Goal: Task Accomplishment & Management: Complete application form

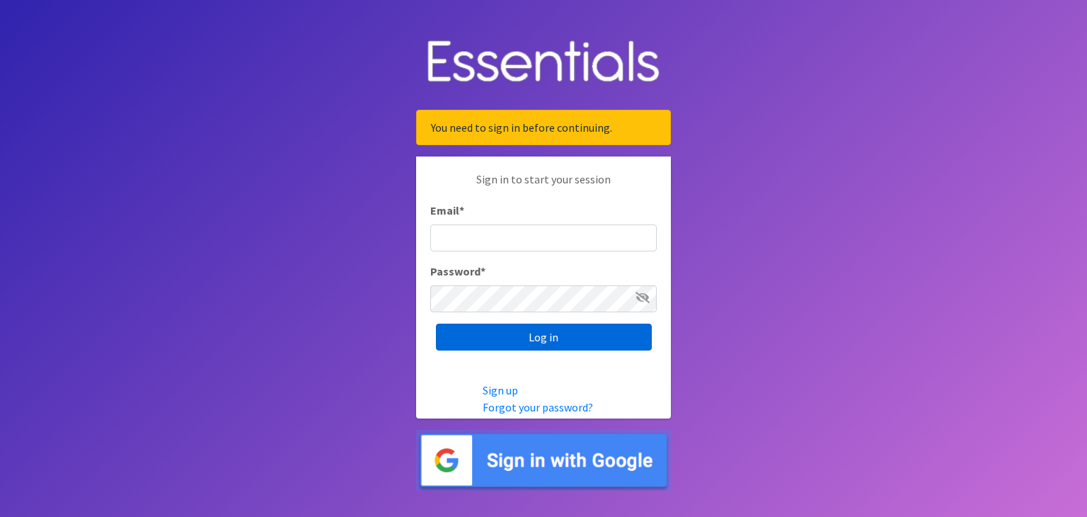
type input "[EMAIL_ADDRESS][DOMAIN_NAME]"
click at [535, 332] on input "Log in" at bounding box center [544, 336] width 216 height 27
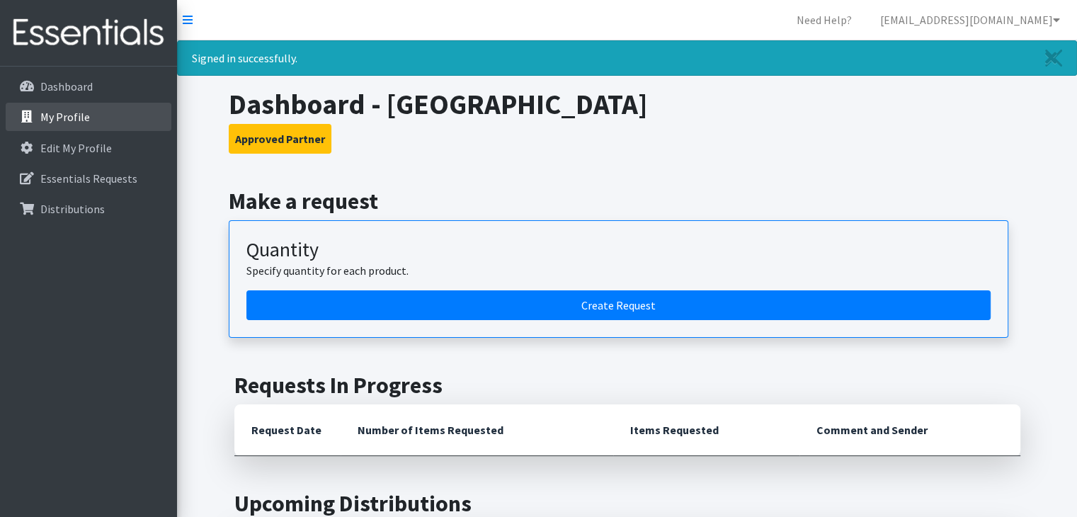
click at [106, 113] on link "My Profile" at bounding box center [89, 117] width 166 height 28
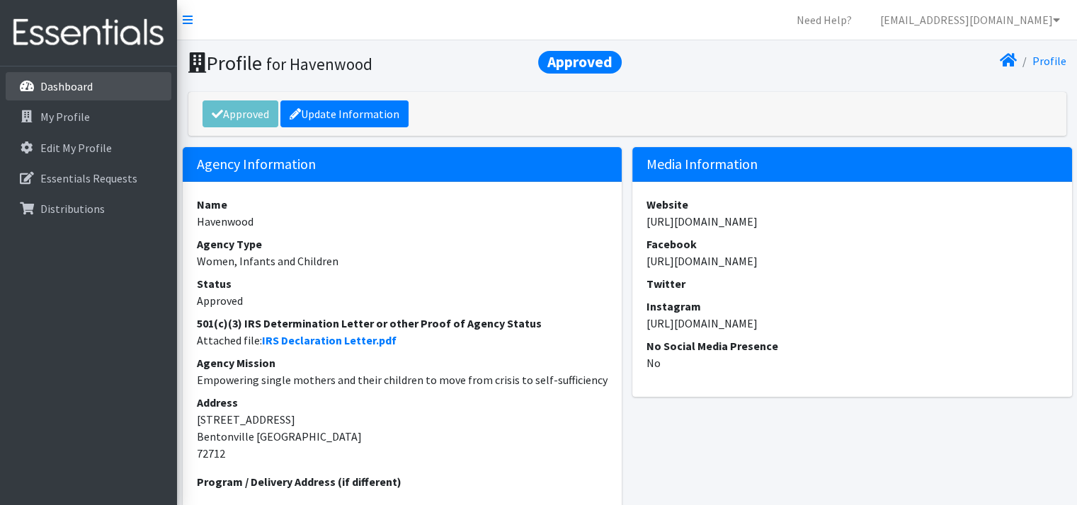
click at [67, 87] on p "Dashboard" at bounding box center [66, 86] width 52 height 14
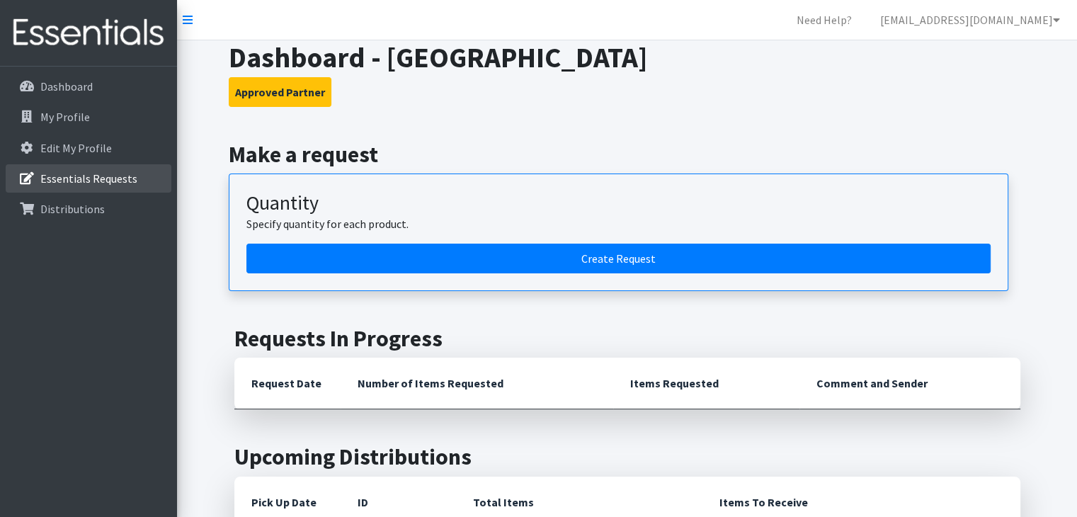
click at [92, 168] on link "Essentials Requests" at bounding box center [89, 178] width 166 height 28
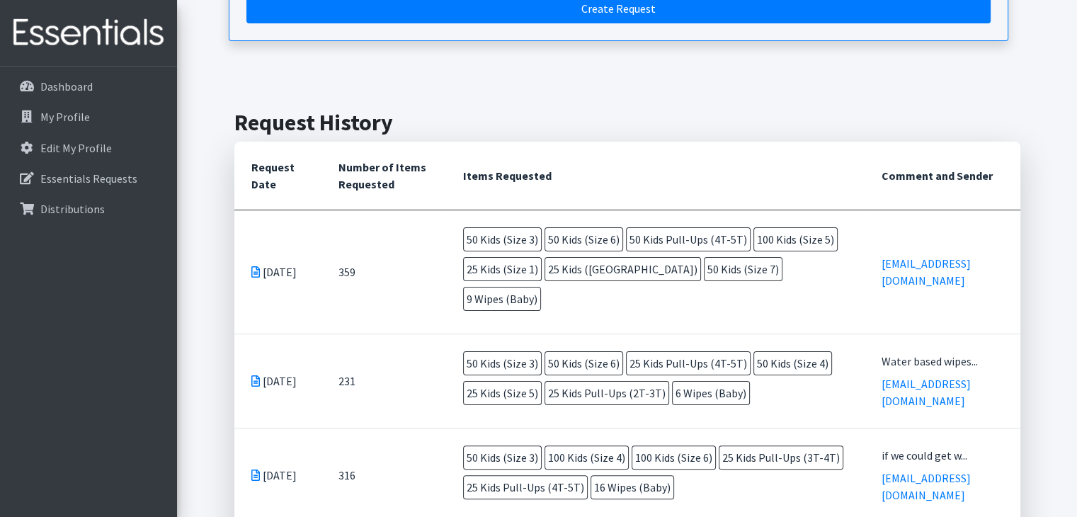
scroll to position [241, 0]
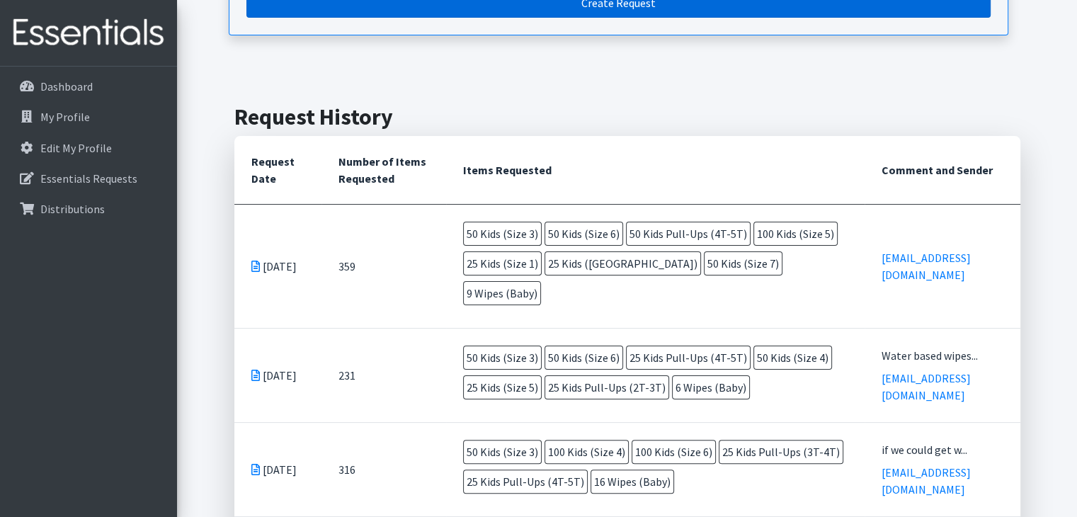
click at [641, 12] on link "Create Request" at bounding box center [618, 3] width 744 height 30
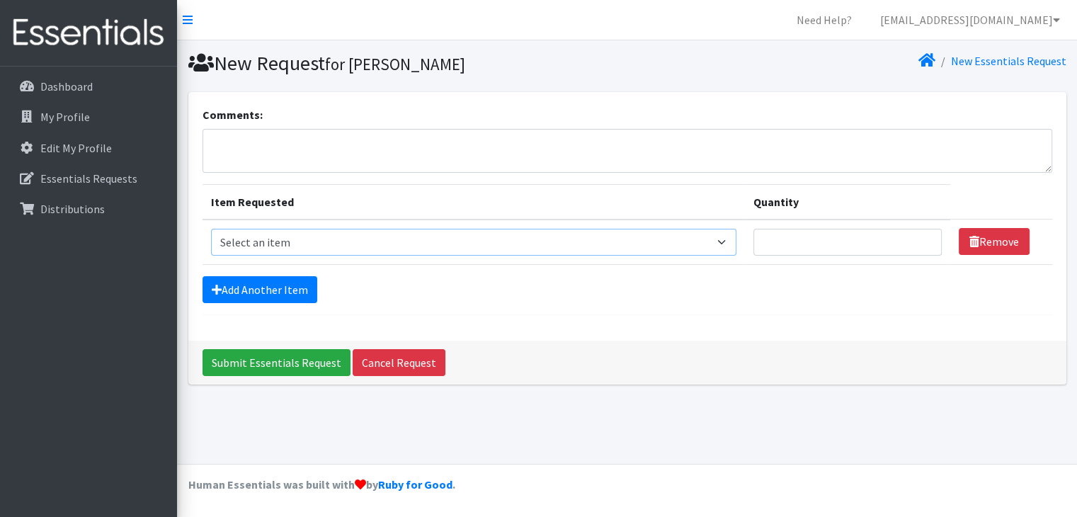
click at [255, 245] on select "Select an item Adult Briefs (Large/X-Large) Adult Briefs (Medium/Large) Adult B…" at bounding box center [473, 242] width 525 height 27
select select "4566"
click at [211, 229] on select "Select an item Adult Briefs (Large/X-Large) Adult Briefs (Medium/Large) Adult B…" at bounding box center [473, 242] width 525 height 27
click at [815, 241] on input "Quantity" at bounding box center [847, 242] width 188 height 27
type input "50"
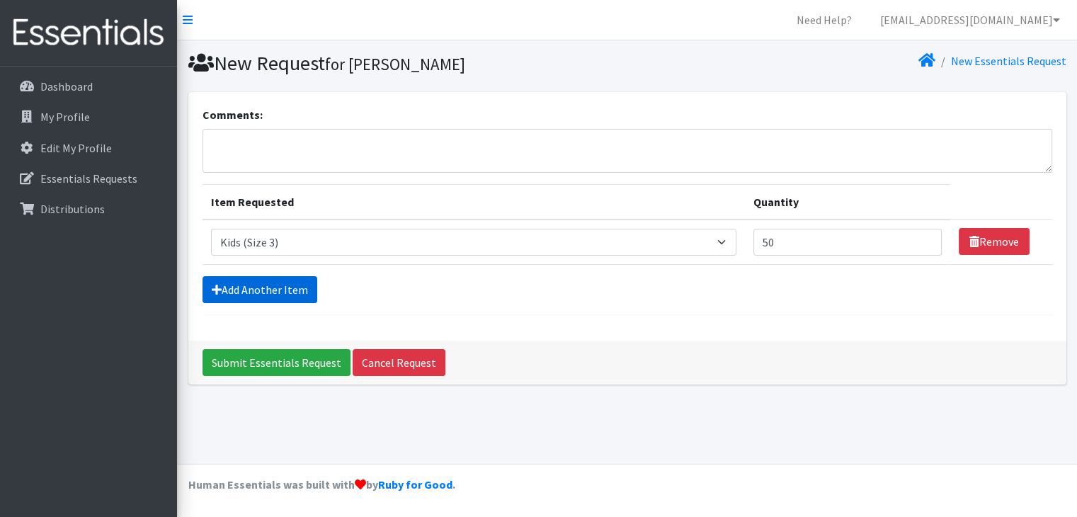
click at [243, 289] on link "Add Another Item" at bounding box center [259, 289] width 115 height 27
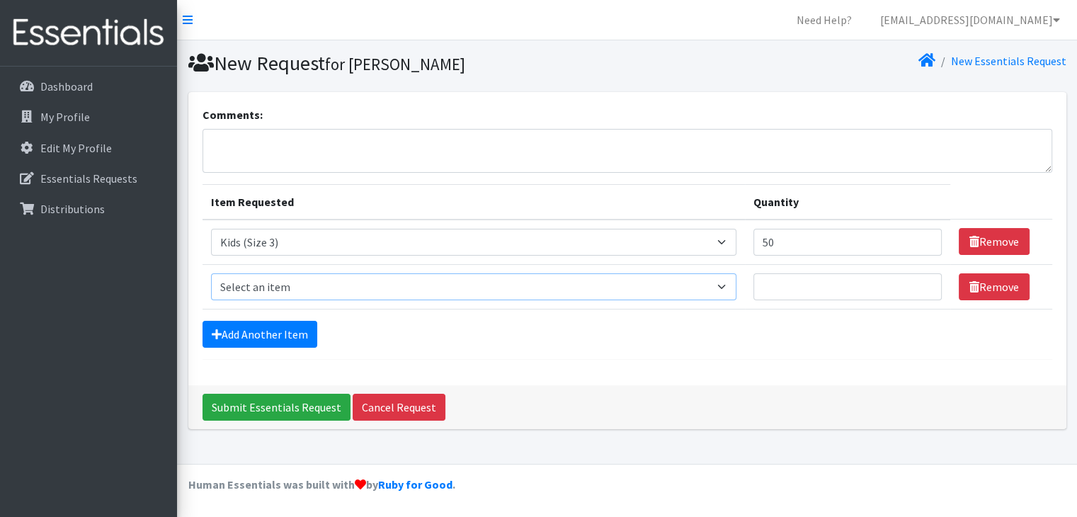
click at [285, 280] on select "Select an item Adult Briefs (Large/X-Large) Adult Briefs (Medium/Large) Adult B…" at bounding box center [473, 286] width 525 height 27
select select "4572"
click at [211, 273] on select "Select an item Adult Briefs (Large/X-Large) Adult Briefs (Medium/Large) Adult B…" at bounding box center [473, 286] width 525 height 27
click at [791, 287] on input "Quantity" at bounding box center [847, 286] width 188 height 27
type input "50"
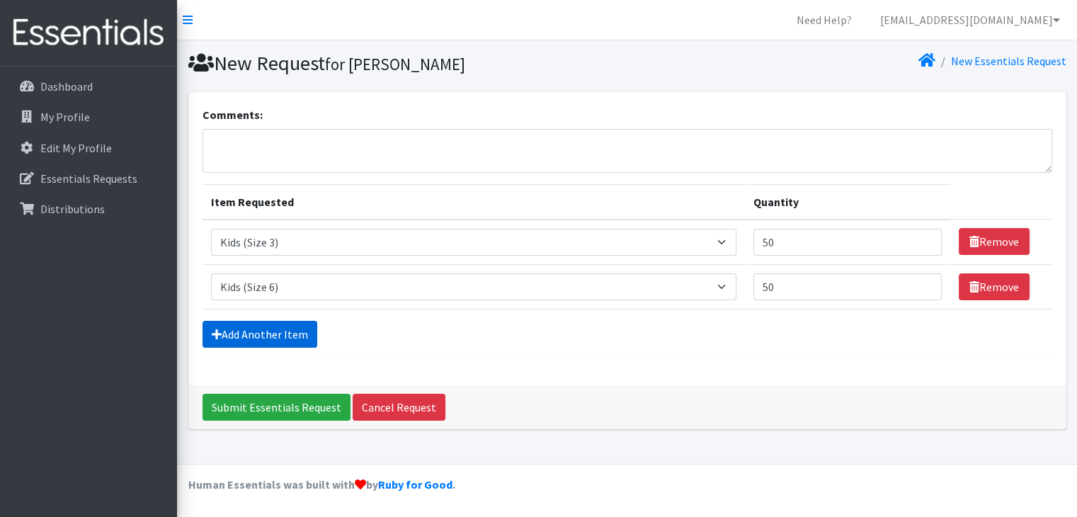
click at [222, 334] on link "Add Another Item" at bounding box center [259, 334] width 115 height 27
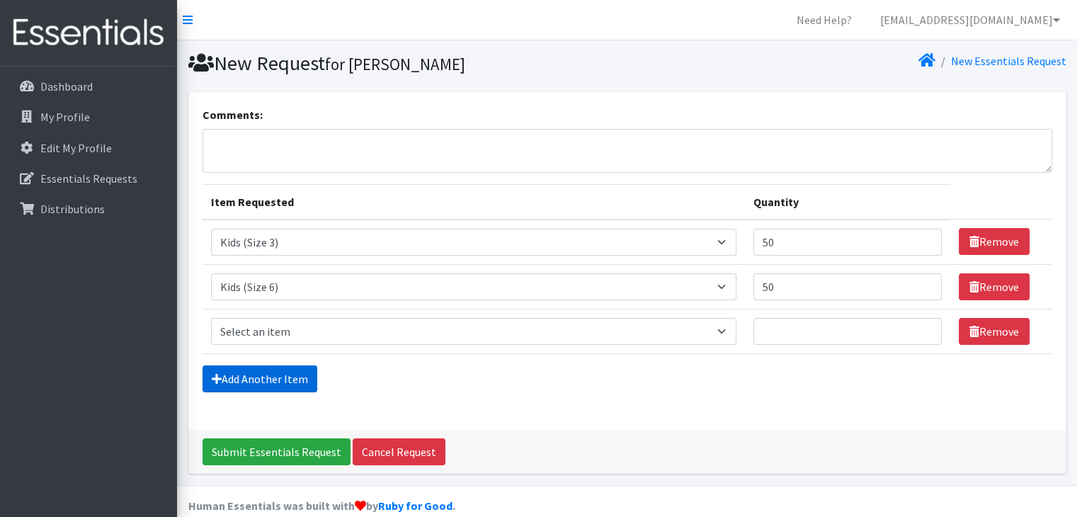
scroll to position [19, 0]
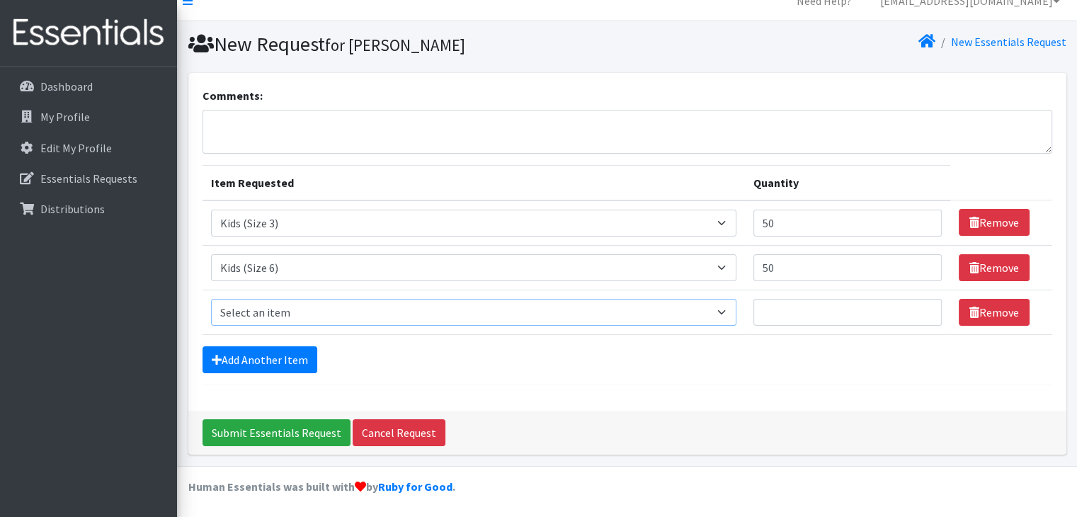
click at [286, 304] on select "Select an item Adult Briefs (Large/X-Large) Adult Briefs (Medium/Large) Adult B…" at bounding box center [473, 312] width 525 height 27
select select "4575"
click at [211, 299] on select "Select an item Adult Briefs (Large/X-Large) Adult Briefs (Medium/Large) Adult B…" at bounding box center [473, 312] width 525 height 27
click at [784, 321] on input "Quantity" at bounding box center [847, 312] width 188 height 27
type input "6"
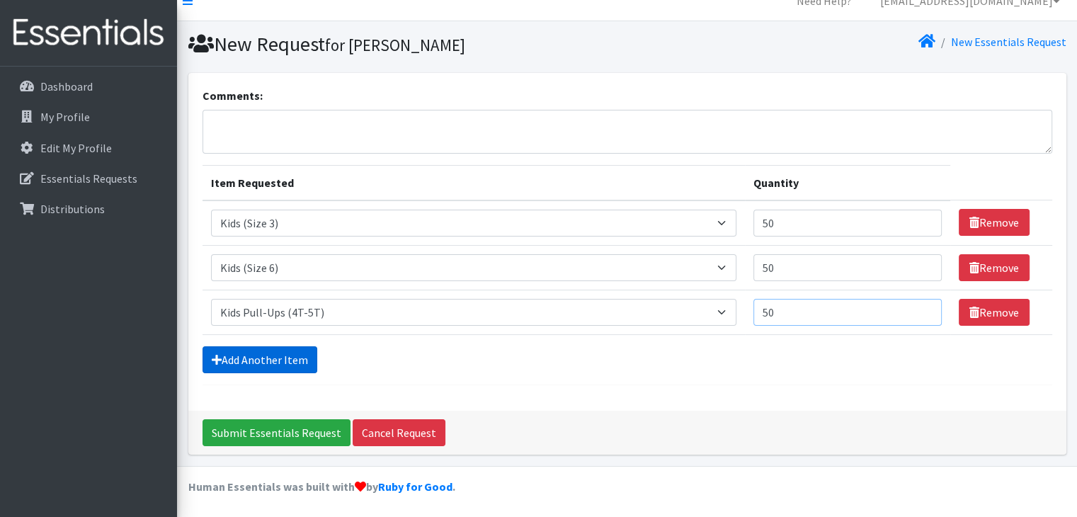
type input "50"
click at [255, 367] on link "Add Another Item" at bounding box center [259, 359] width 115 height 27
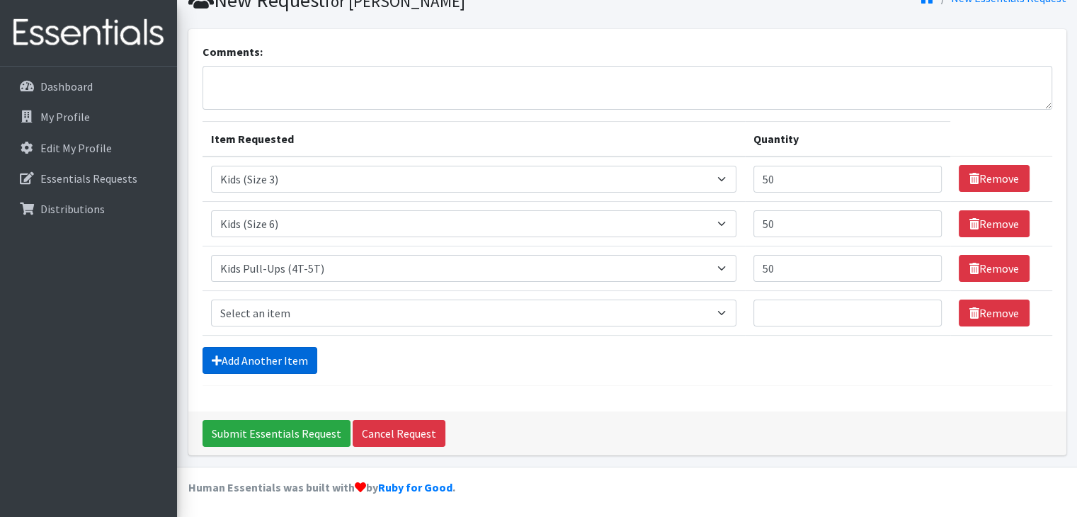
scroll to position [64, 0]
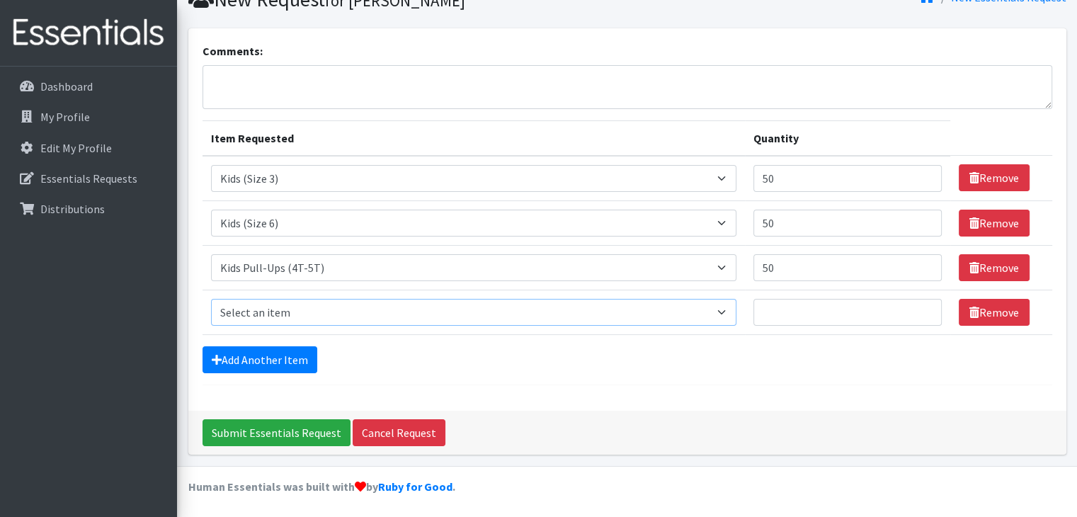
click at [312, 315] on select "Select an item Adult Briefs (Large/X-Large) Adult Briefs (Medium/Large) Adult B…" at bounding box center [473, 312] width 525 height 27
select select "4568"
click at [211, 299] on select "Select an item Adult Briefs (Large/X-Large) Adult Briefs (Medium/Large) Adult B…" at bounding box center [473, 312] width 525 height 27
click at [782, 323] on input "Quantity" at bounding box center [847, 312] width 188 height 27
type input "100"
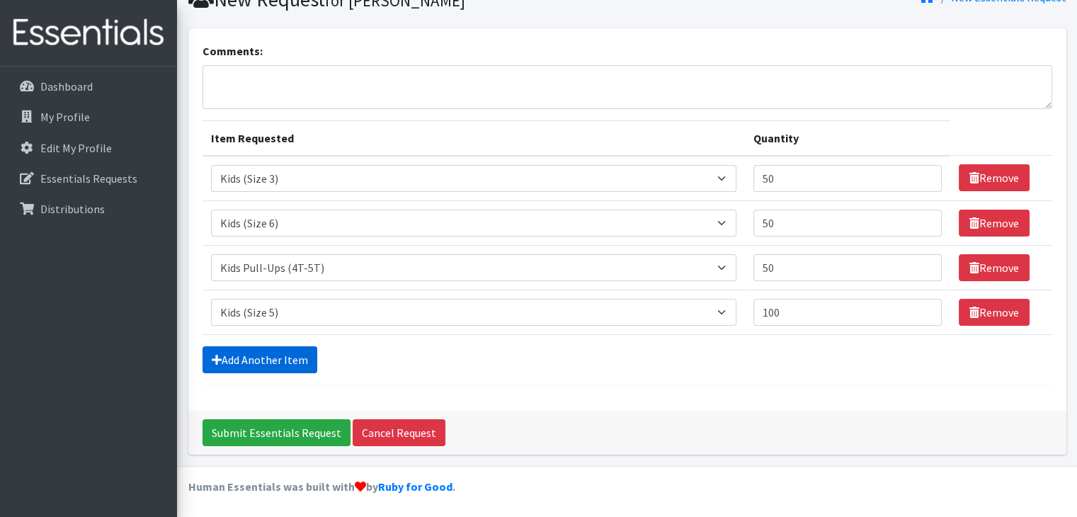
click at [229, 360] on link "Add Another Item" at bounding box center [259, 359] width 115 height 27
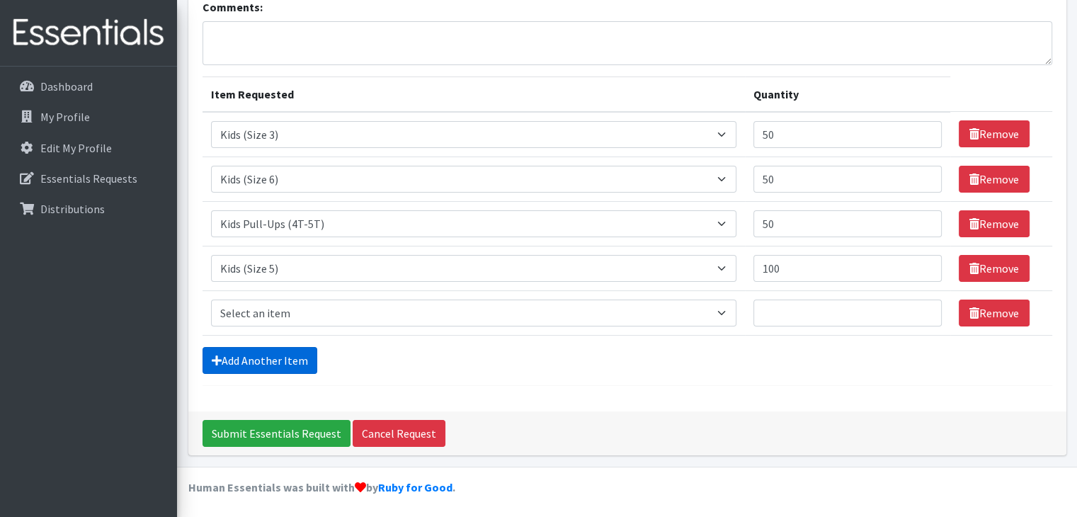
scroll to position [108, 0]
click at [258, 317] on select "Select an item Adult Briefs (Large/X-Large) Adult Briefs (Medium/Large) Adult B…" at bounding box center [473, 312] width 525 height 27
select select "4560"
click at [211, 299] on select "Select an item Adult Briefs (Large/X-Large) Adult Briefs (Medium/Large) Adult B…" at bounding box center [473, 312] width 525 height 27
click at [796, 304] on input "Quantity" at bounding box center [847, 312] width 188 height 27
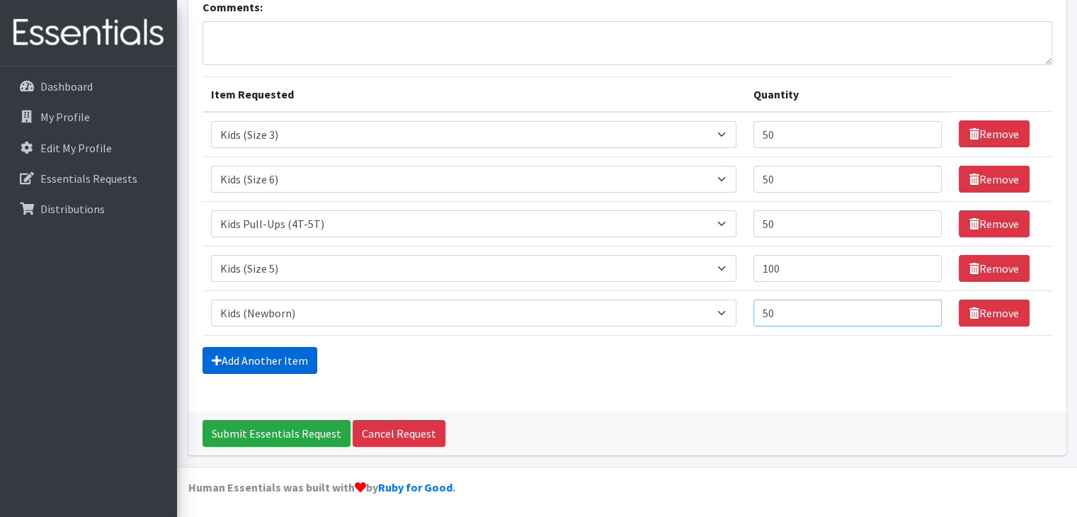
type input "50"
click at [255, 357] on link "Add Another Item" at bounding box center [259, 360] width 115 height 27
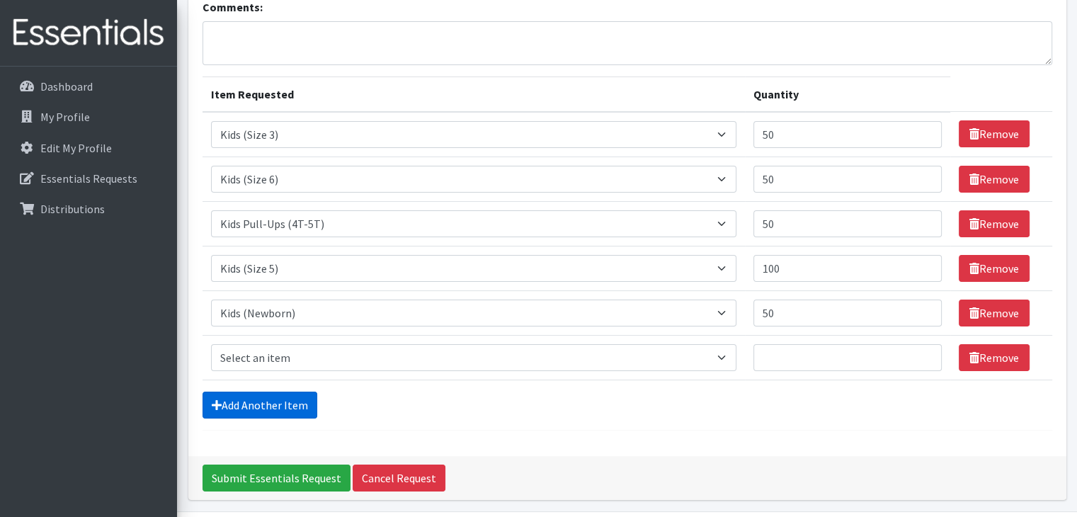
scroll to position [153, 0]
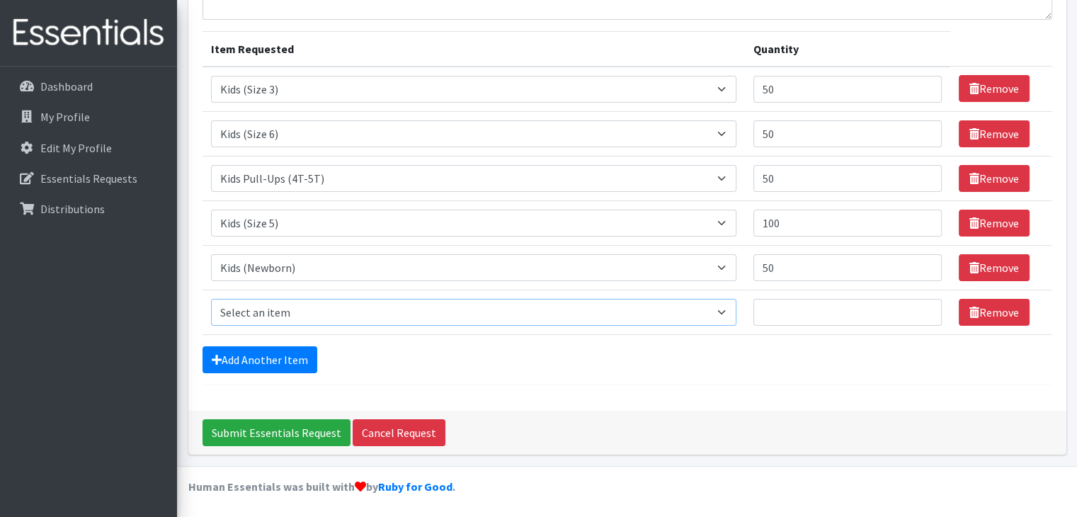
click at [276, 310] on select "Select an item Adult Briefs (Large/X-Large) Adult Briefs (Medium/Large) Adult B…" at bounding box center [473, 312] width 525 height 27
select select "13208"
click at [211, 299] on select "Select an item Adult Briefs (Large/X-Large) Adult Briefs (Medium/Large) Adult B…" at bounding box center [473, 312] width 525 height 27
click at [789, 309] on input "Quantity" at bounding box center [847, 312] width 188 height 27
type input "50"
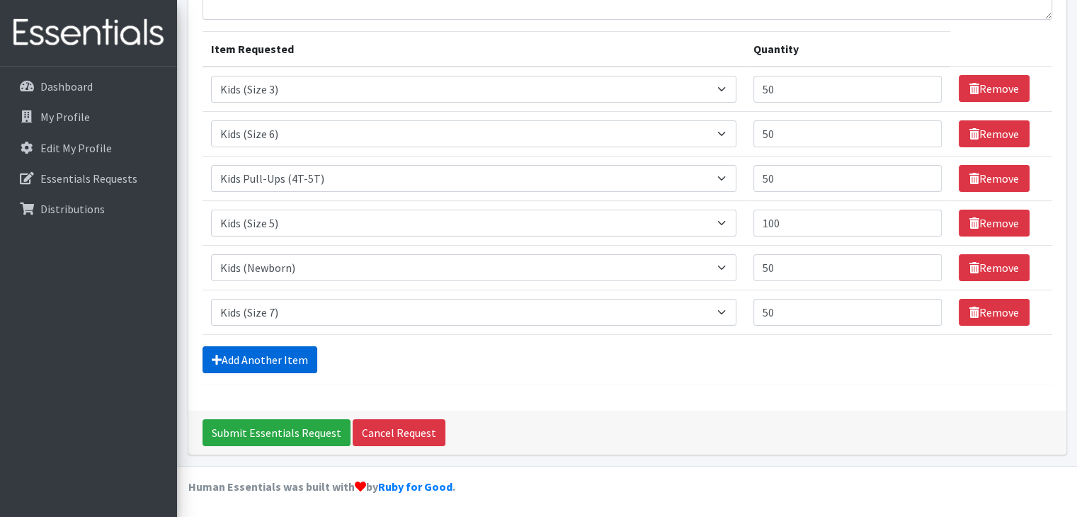
click at [232, 363] on link "Add Another Item" at bounding box center [259, 359] width 115 height 27
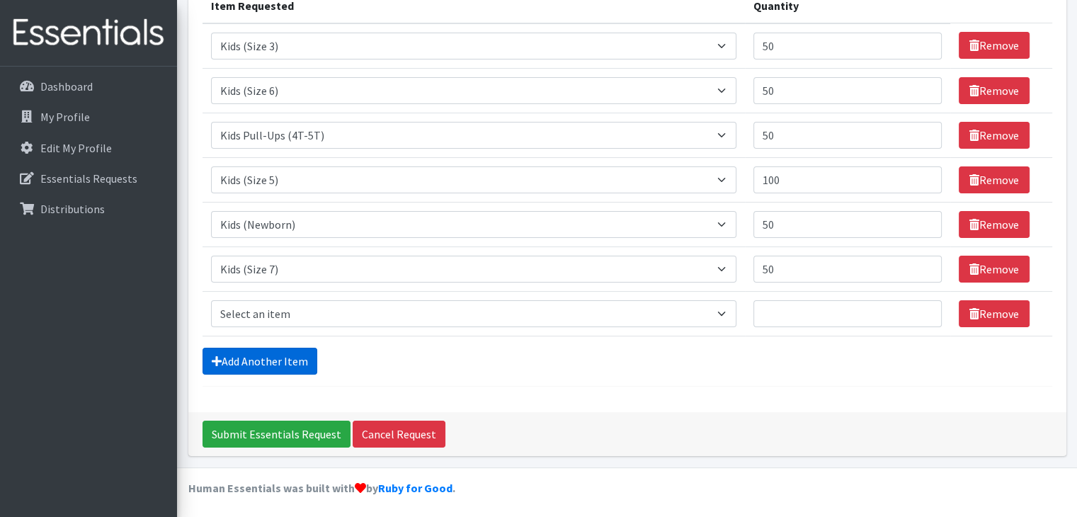
scroll to position [197, 0]
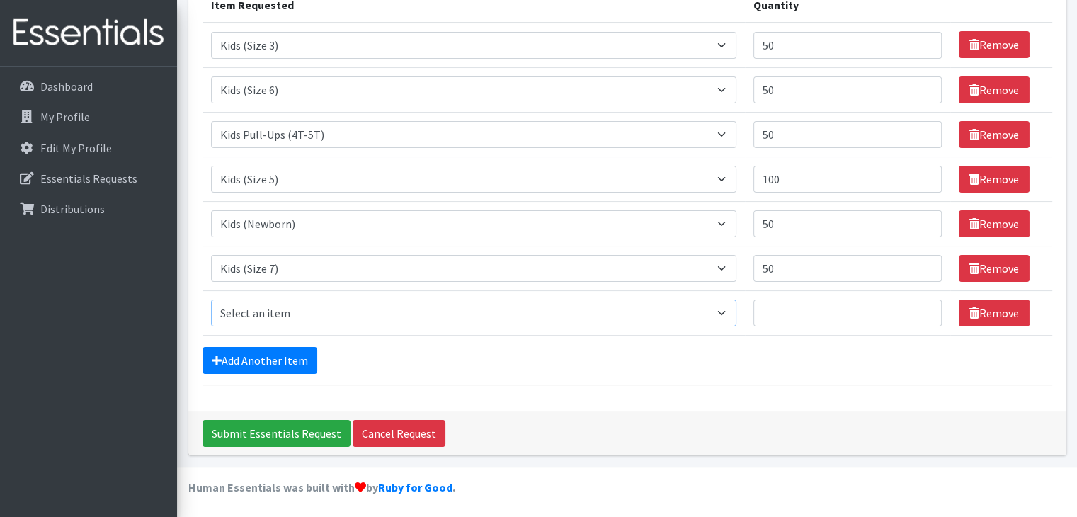
click at [272, 304] on select "Select an item Adult Briefs (Large/X-Large) Adult Briefs (Medium/Large) Adult B…" at bounding box center [473, 312] width 525 height 27
select select "4558"
click at [211, 299] on select "Select an item Adult Briefs (Large/X-Large) Adult Briefs (Medium/Large) Adult B…" at bounding box center [473, 312] width 525 height 27
click at [832, 304] on input "Quantity" at bounding box center [847, 312] width 188 height 27
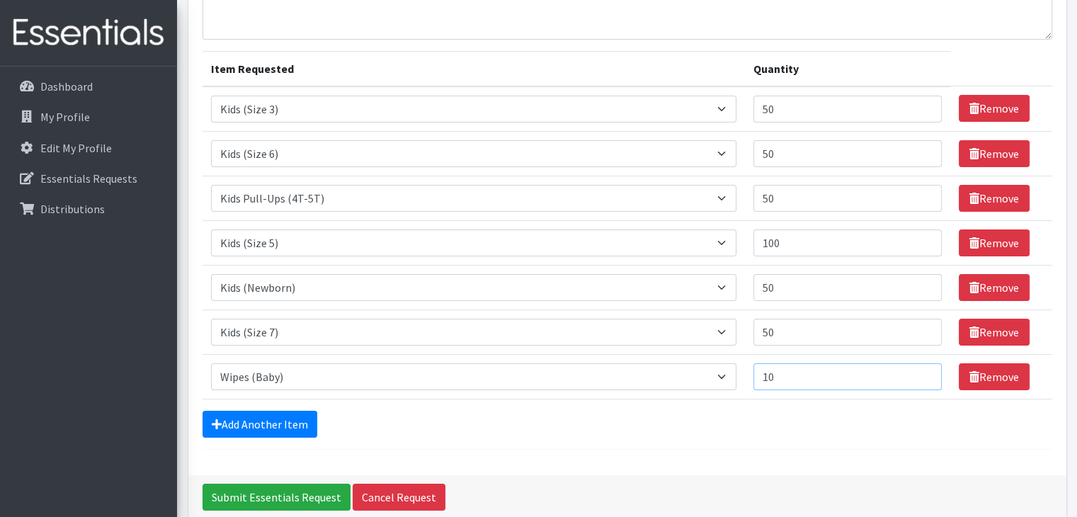
scroll to position [132, 0]
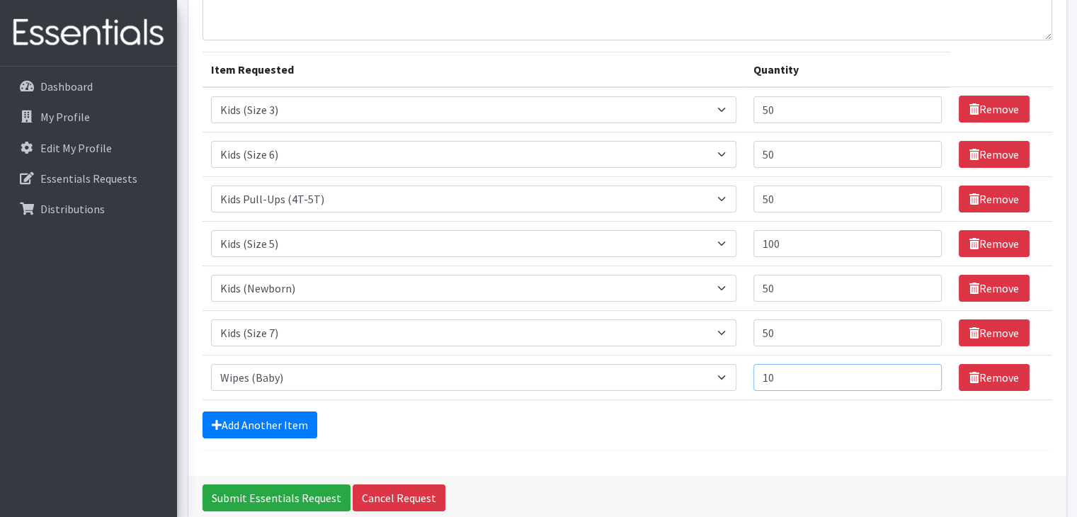
type input "10"
click at [793, 244] on input "100" at bounding box center [847, 243] width 188 height 27
type input "1"
type input "50"
click at [781, 198] on input "50" at bounding box center [847, 198] width 188 height 27
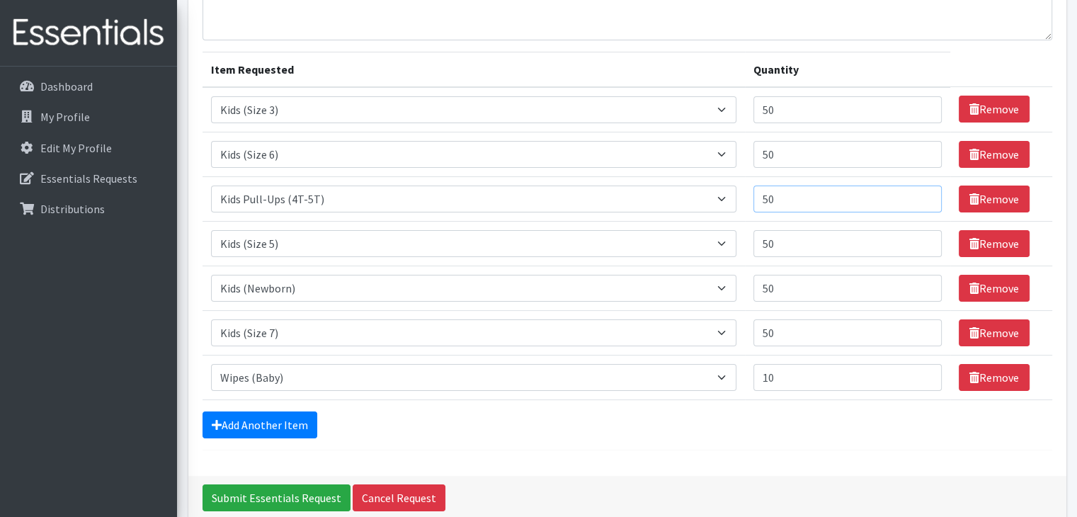
type input "5"
type input "100"
type input "11"
click at [918, 369] on input "11" at bounding box center [847, 377] width 188 height 27
click at [256, 423] on link "Add Another Item" at bounding box center [259, 424] width 115 height 27
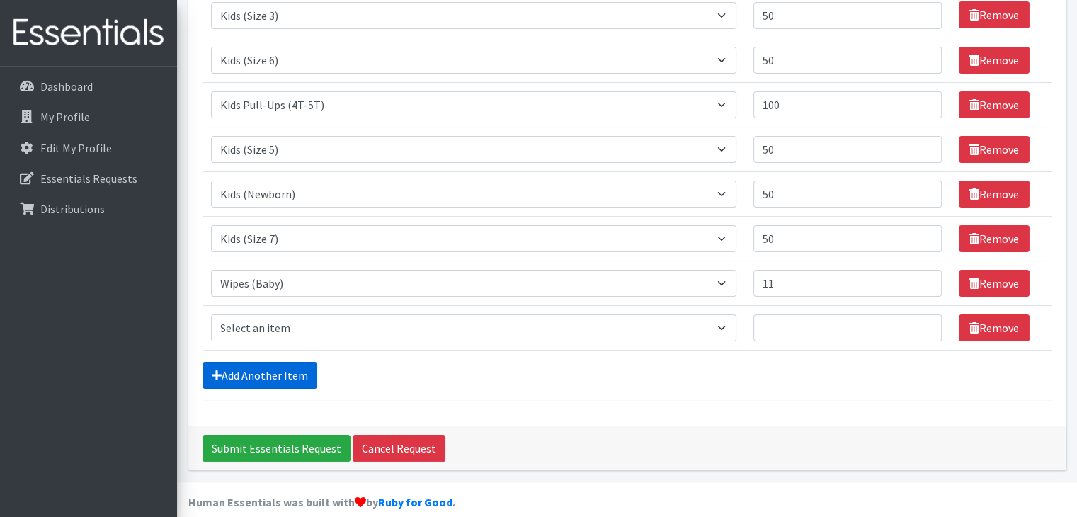
scroll to position [241, 0]
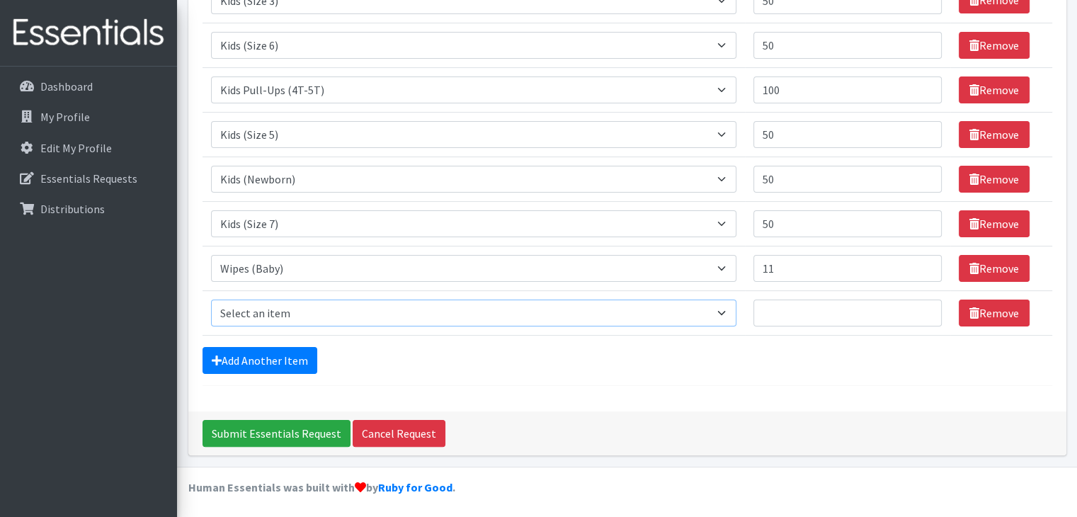
click at [327, 318] on select "Select an item Adult Briefs (Large/X-Large) Adult Briefs (Medium/Large) Adult B…" at bounding box center [473, 312] width 525 height 27
click at [813, 355] on div "Add Another Item" at bounding box center [626, 360] width 849 height 27
click at [1001, 306] on link "Remove" at bounding box center [993, 312] width 71 height 27
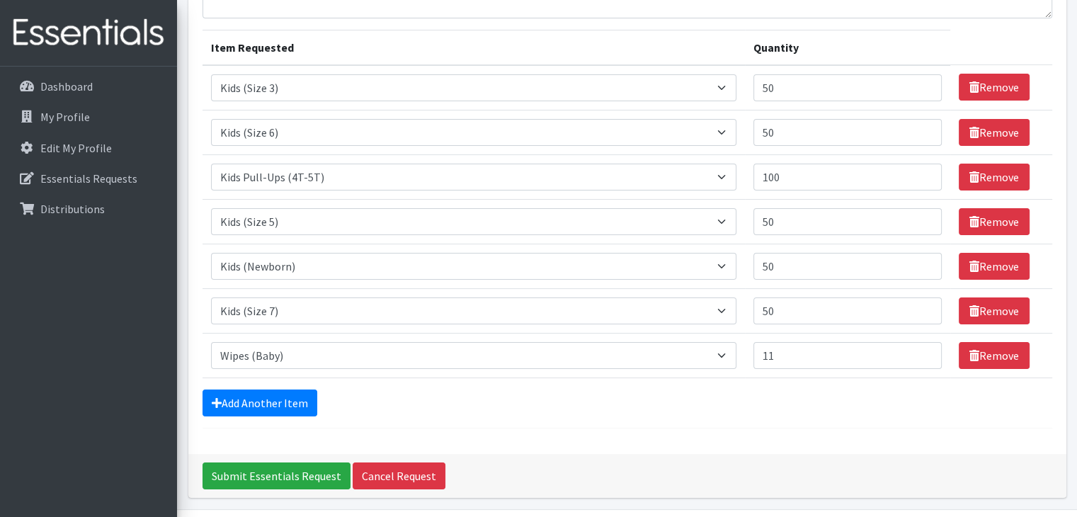
scroll to position [155, 0]
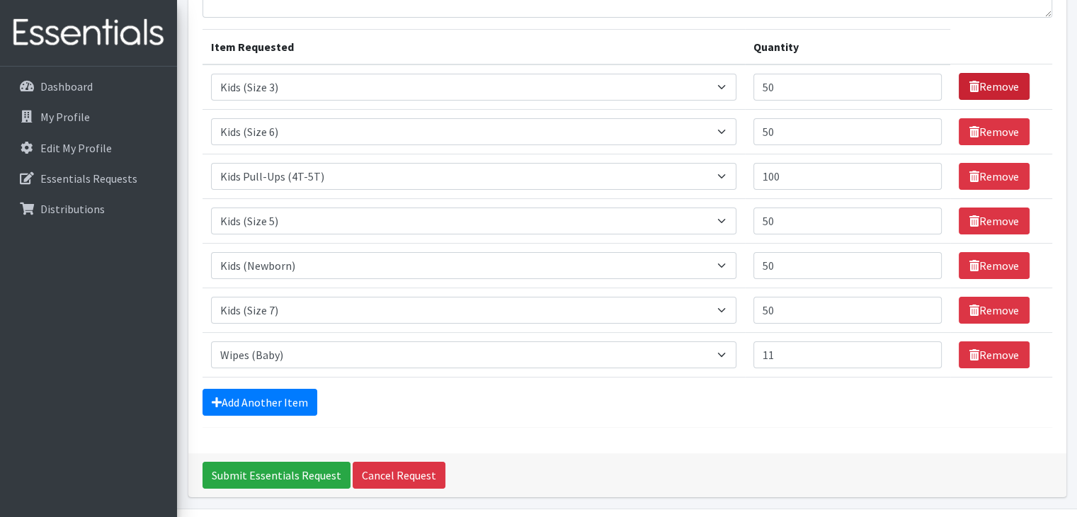
click at [994, 84] on link "Remove" at bounding box center [993, 86] width 71 height 27
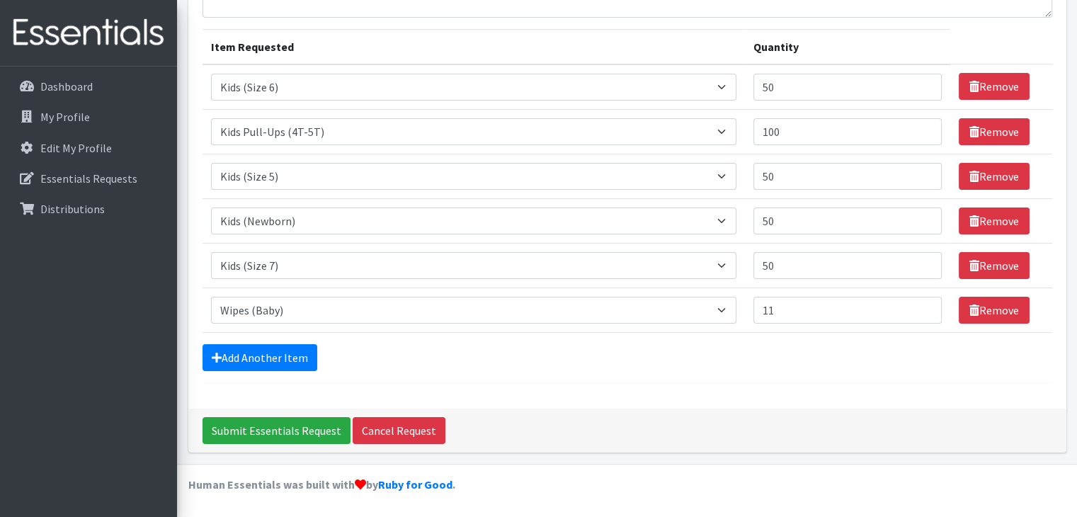
scroll to position [153, 0]
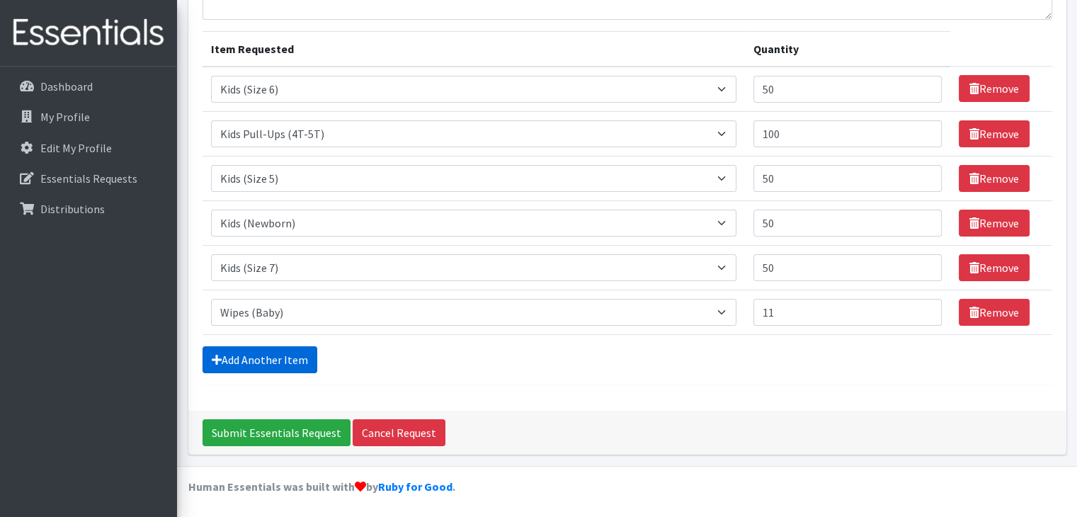
click at [279, 352] on link "Add Another Item" at bounding box center [259, 359] width 115 height 27
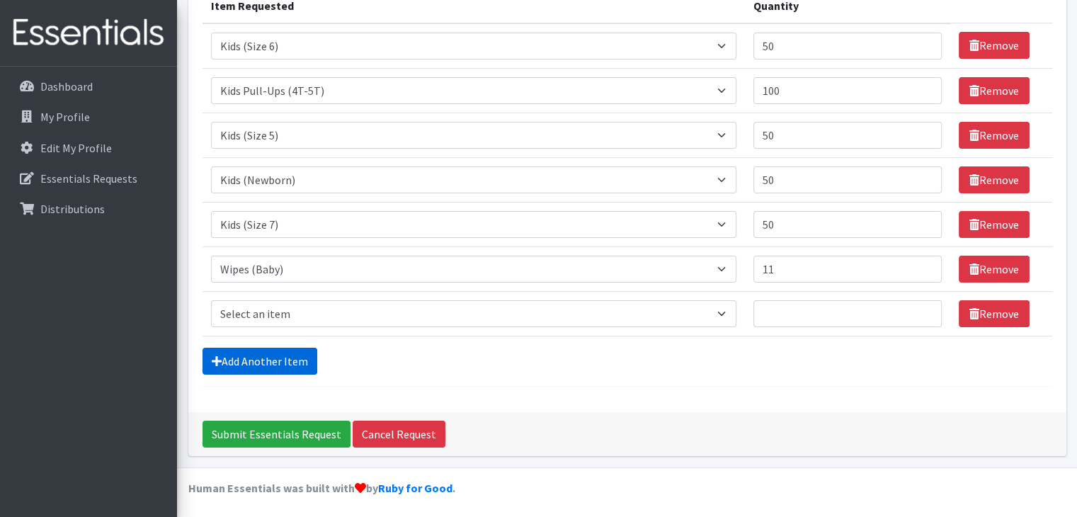
scroll to position [197, 0]
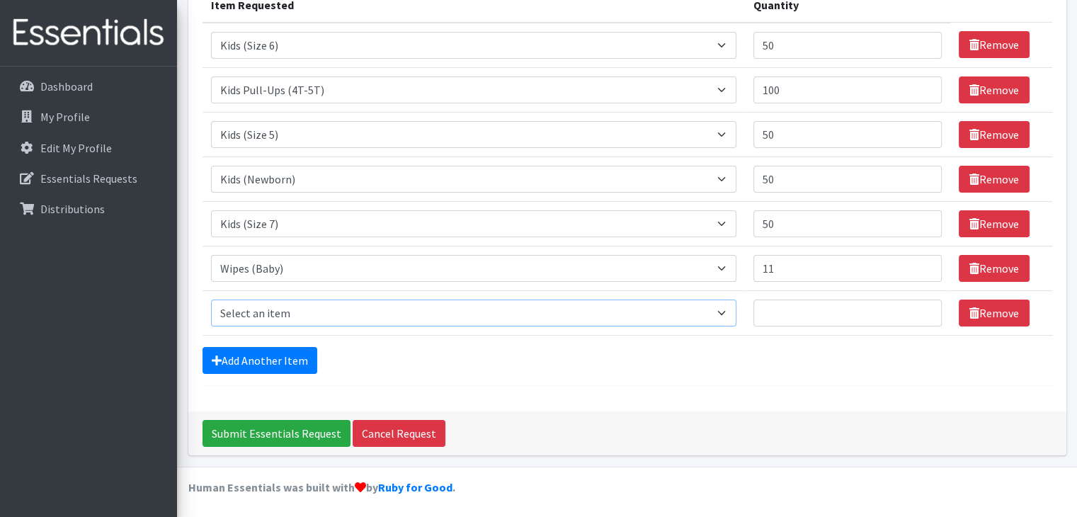
click at [280, 316] on select "Select an item Adult Briefs (Large/X-Large) Adult Briefs (Medium/Large) Adult B…" at bounding box center [473, 312] width 525 height 27
select select "4566"
click at [211, 299] on select "Select an item Adult Briefs (Large/X-Large) Adult Briefs (Medium/Large) Adult B…" at bounding box center [473, 312] width 525 height 27
click at [889, 318] on input "Quantity" at bounding box center [847, 312] width 188 height 27
type input "25"
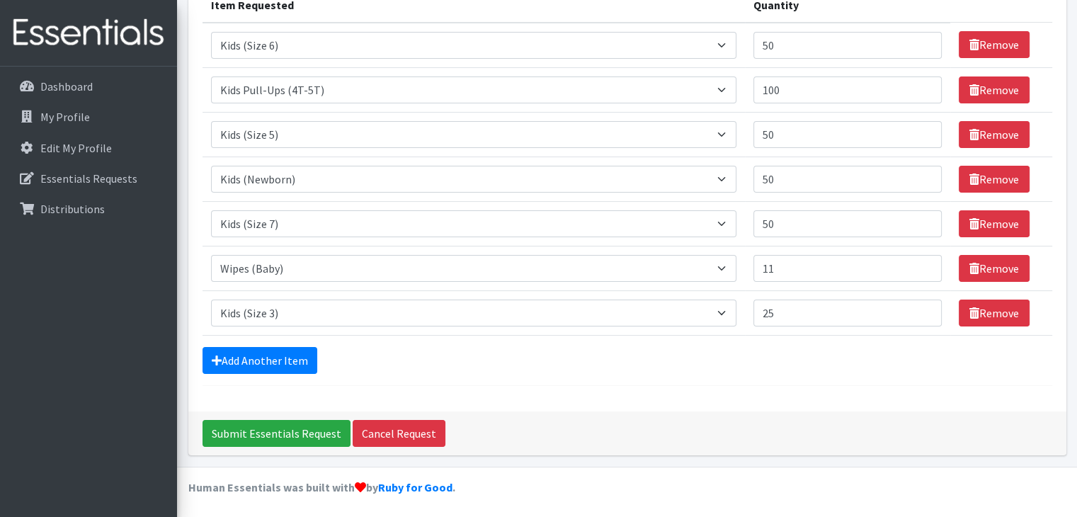
click at [793, 352] on div "Add Another Item" at bounding box center [626, 360] width 849 height 27
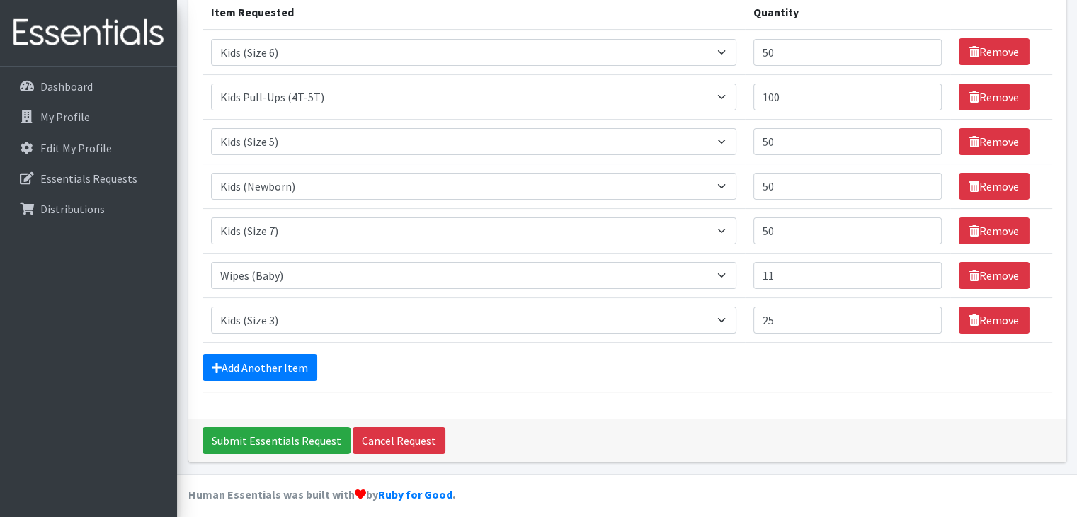
scroll to position [190, 0]
click at [702, 205] on td "Item Requested Select an item Adult Briefs (Large/X-Large) Adult Briefs (Medium…" at bounding box center [473, 185] width 542 height 45
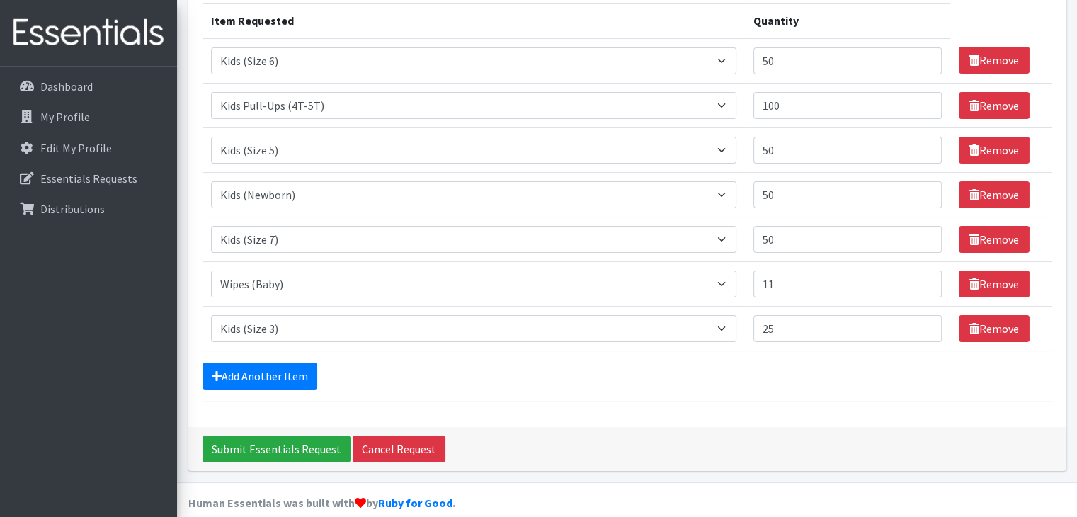
scroll to position [156, 0]
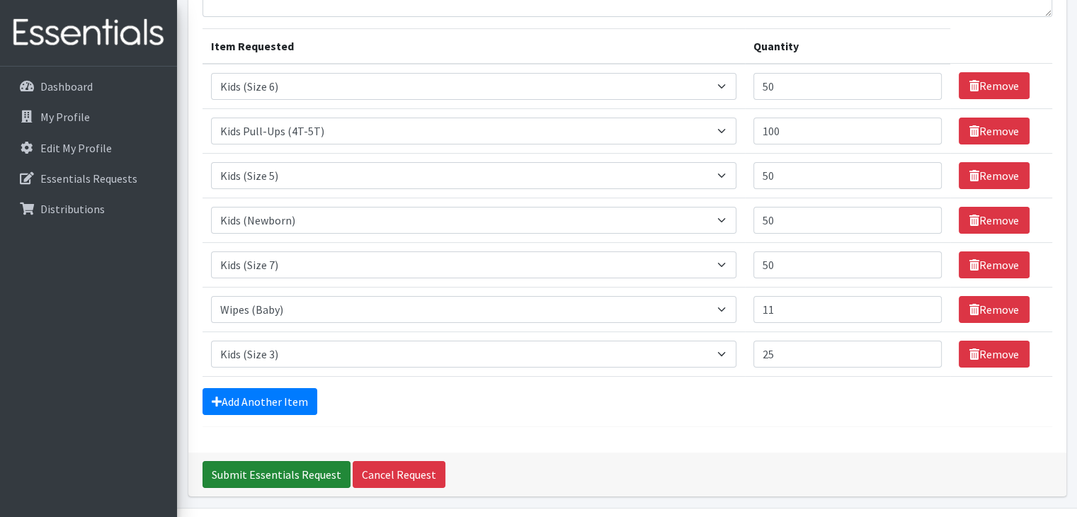
click at [212, 465] on input "Submit Essentials Request" at bounding box center [276, 474] width 148 height 27
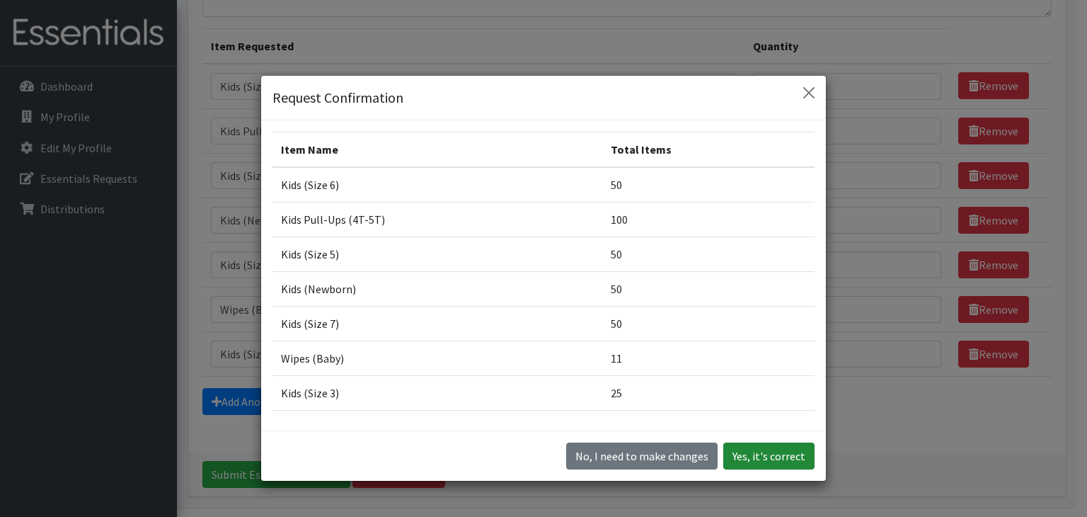
click at [750, 456] on button "Yes, it's correct" at bounding box center [768, 455] width 91 height 27
